Goal: Information Seeking & Learning: Learn about a topic

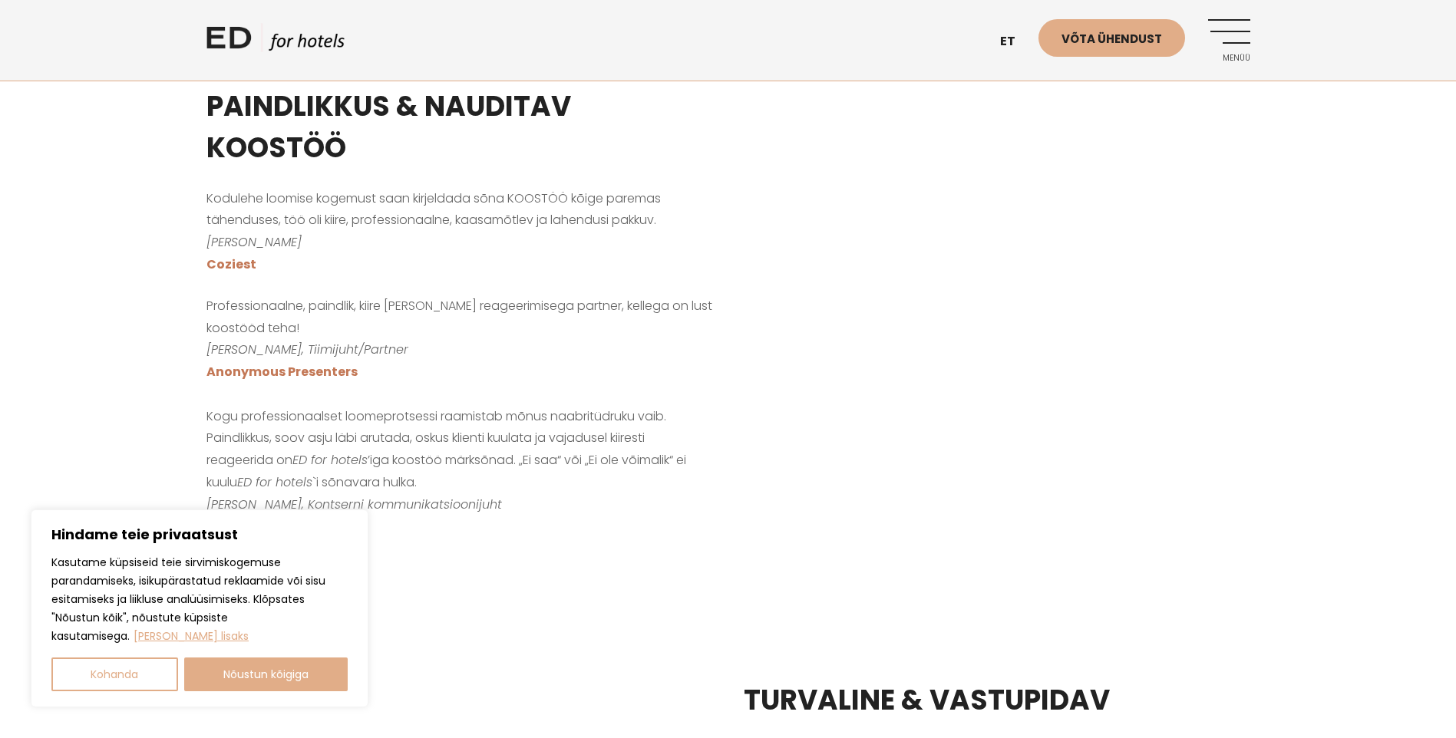
scroll to position [1382, 0]
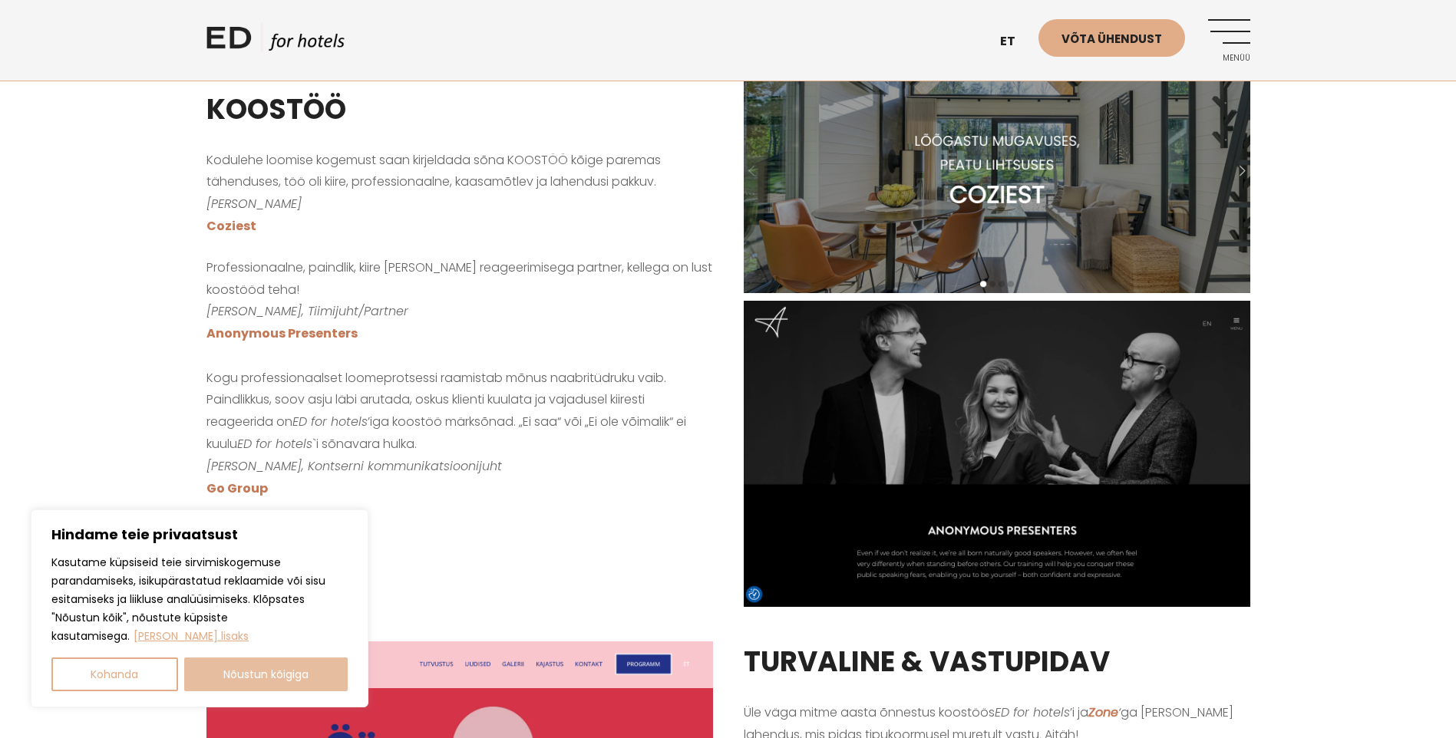
click at [289, 671] on button "Nõustun kõigiga" at bounding box center [266, 675] width 164 height 34
checkbox input "true"
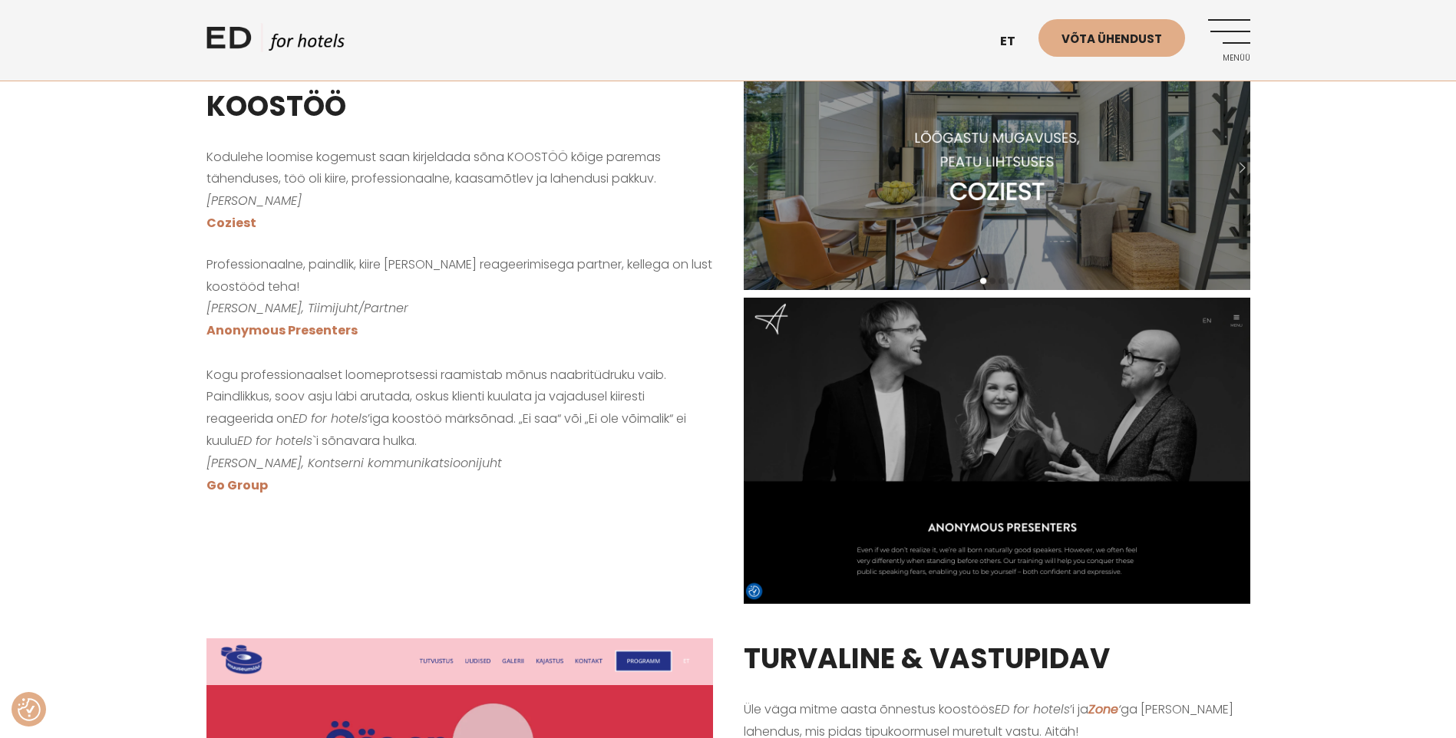
scroll to position [1075, 0]
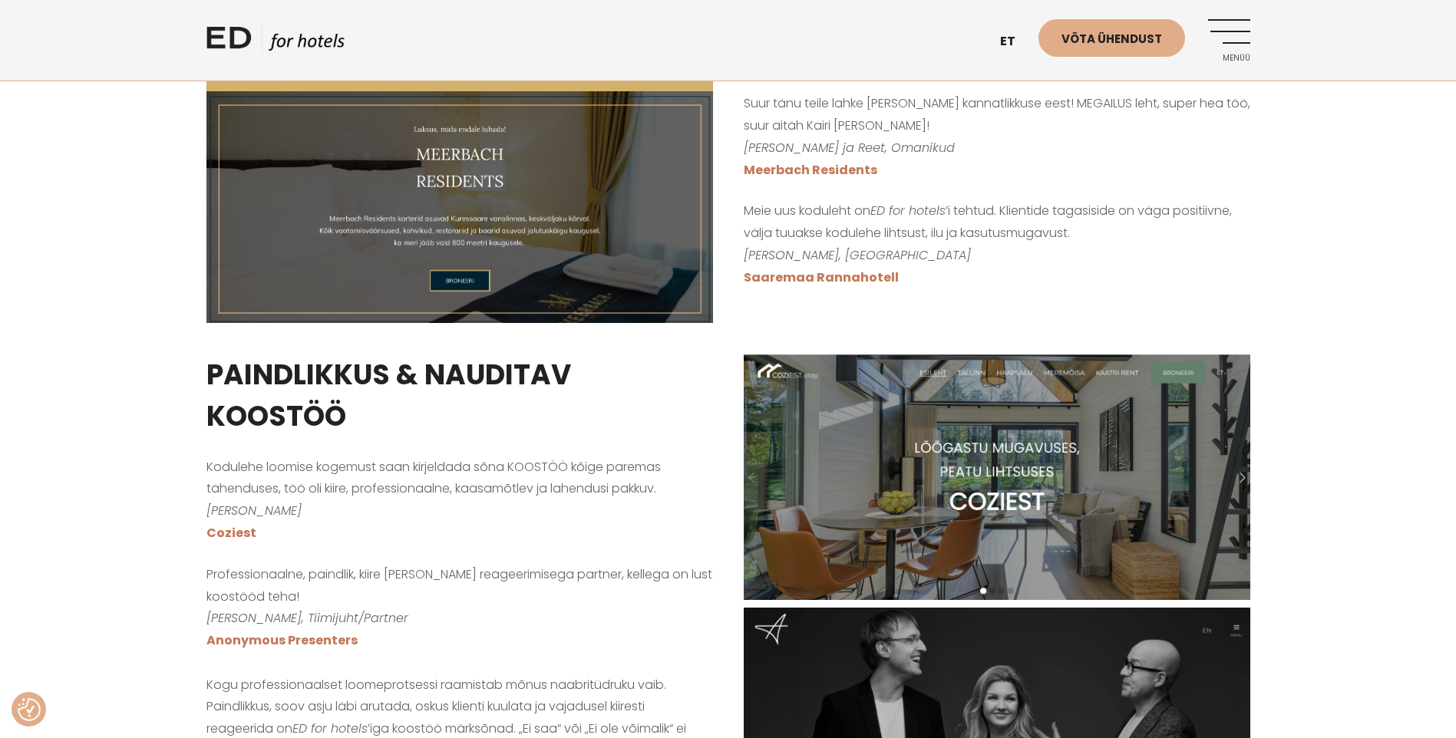
click at [962, 464] on img at bounding box center [997, 478] width 507 height 246
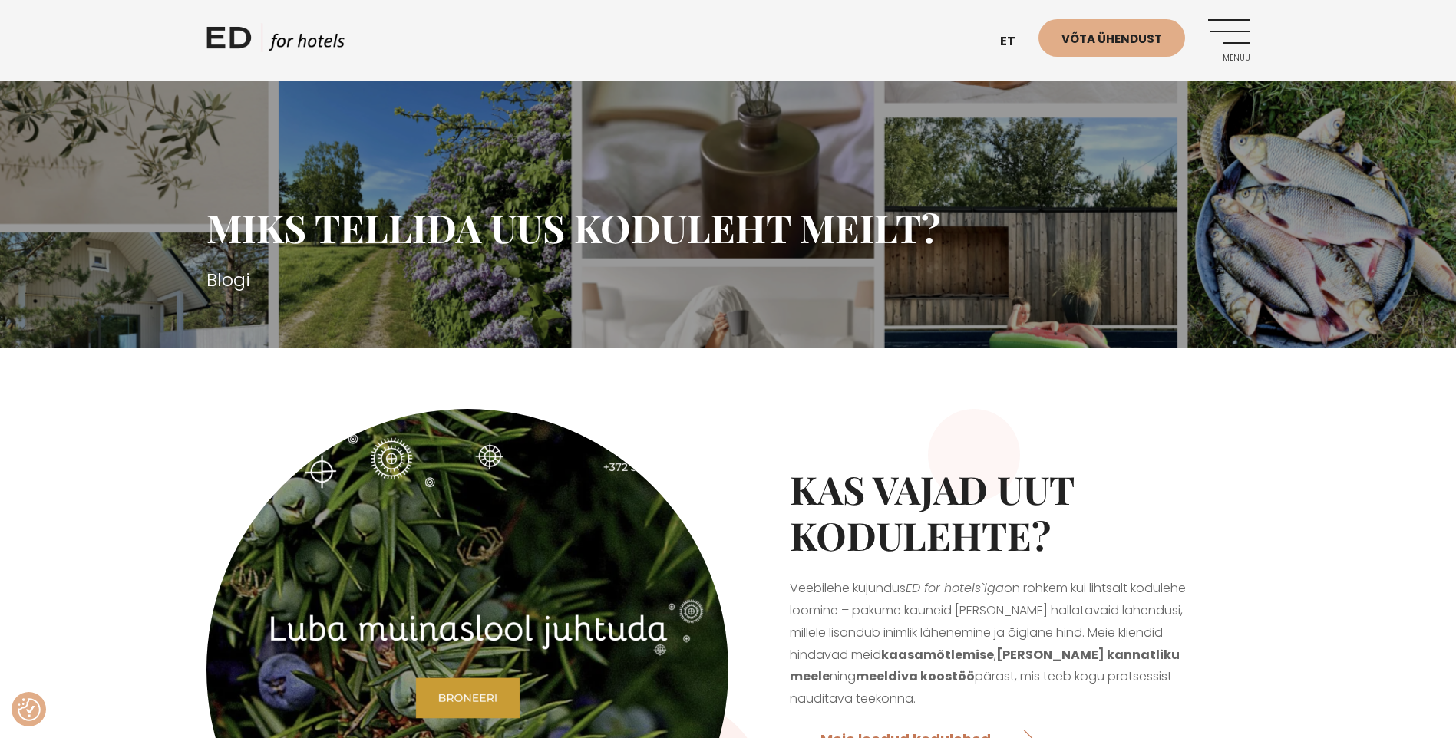
scroll to position [0, 0]
